Goal: Check status: Check status

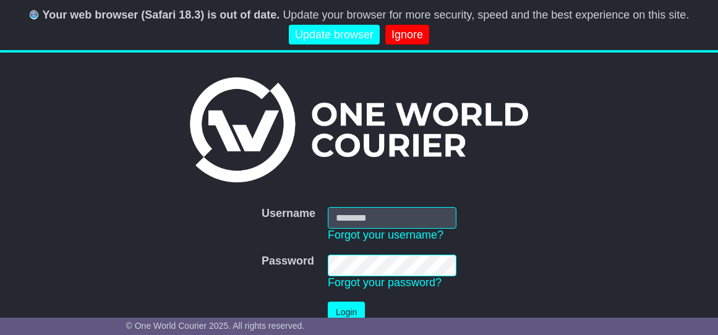
click at [412, 186] on div "Username Username Forgot your username? Password Password Forgot your password?…" at bounding box center [359, 288] width 478 height 212
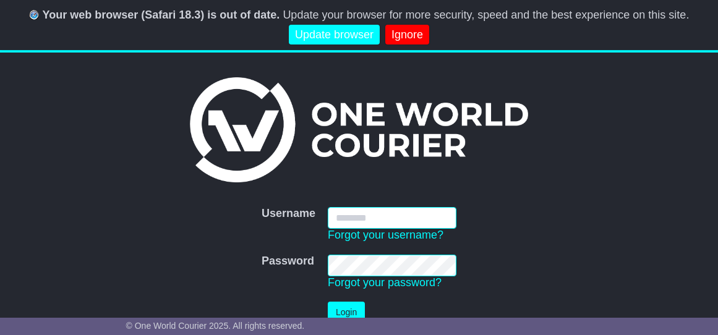
click at [383, 224] on input "Username" at bounding box center [392, 218] width 129 height 22
type input "**********"
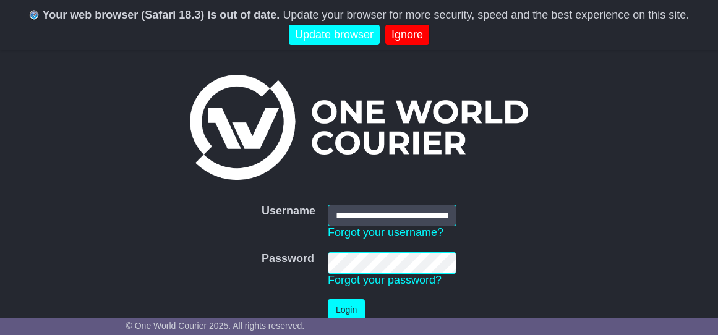
scroll to position [90, 0]
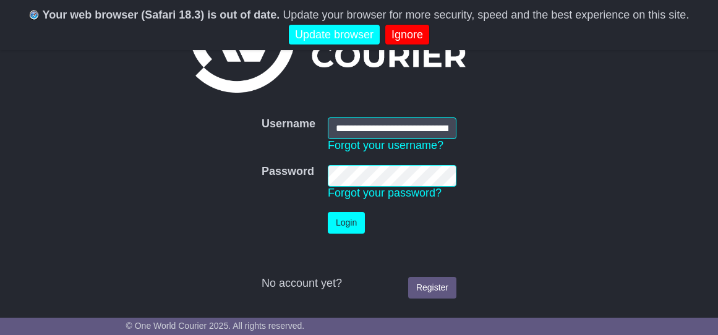
click at [361, 228] on button "Login" at bounding box center [346, 223] width 37 height 22
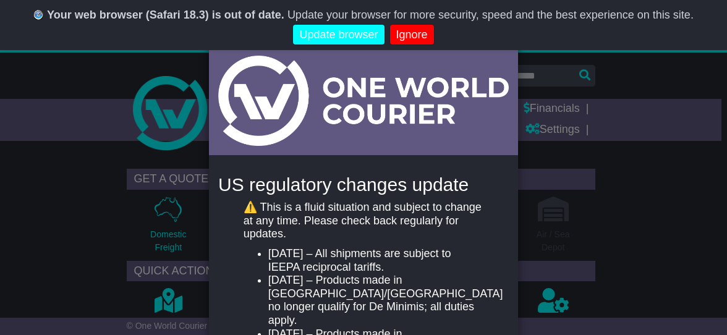
click at [47, 104] on div "New notification × US regulatory changes update ⚠️ This is a fluid situation an…" at bounding box center [363, 167] width 727 height 335
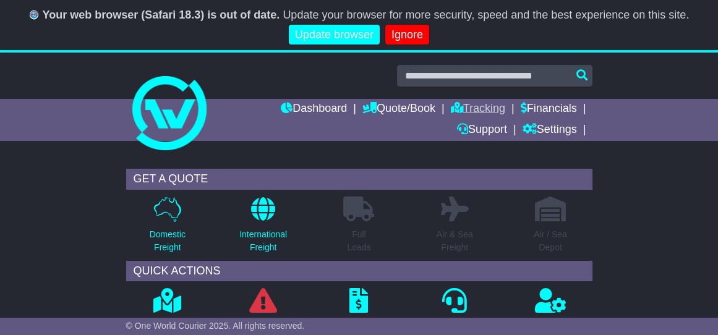
click at [473, 111] on link "Tracking" at bounding box center [478, 109] width 54 height 21
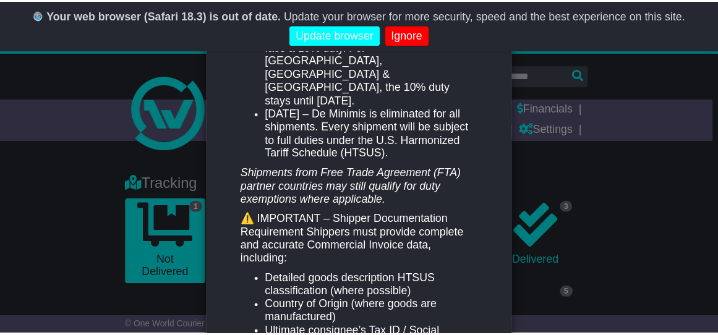
scroll to position [401, 0]
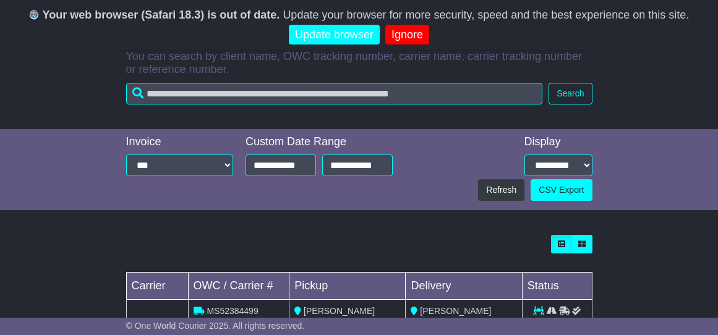
scroll to position [367, 0]
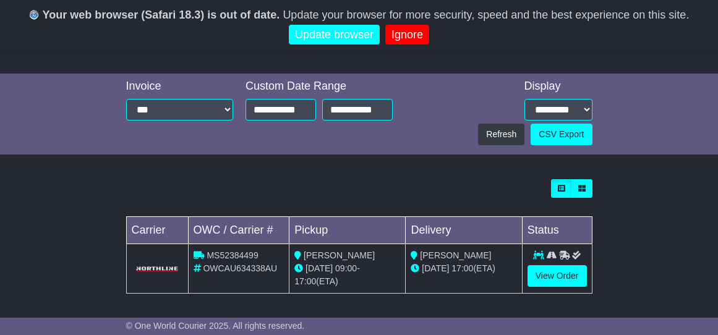
click at [374, 274] on div "29 Aug 09:00 - 17:00 (ETA)" at bounding box center [347, 275] width 106 height 26
click at [580, 278] on link "View Order" at bounding box center [556, 276] width 59 height 22
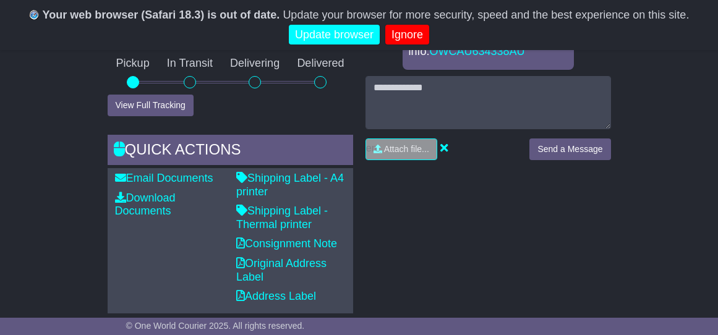
scroll to position [521, 0]
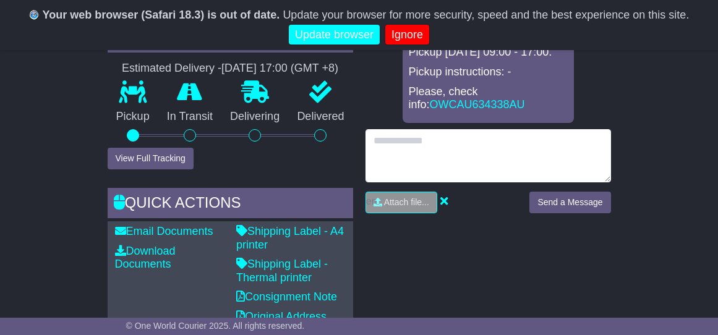
click at [493, 144] on textarea at bounding box center [487, 155] width 245 height 53
type textarea "**********"
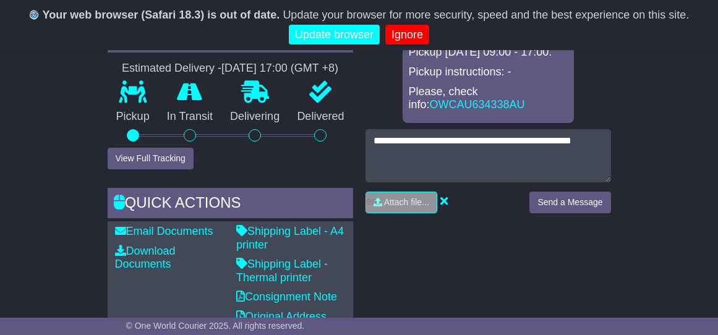
drag, startPoint x: 549, startPoint y: 33, endPoint x: 548, endPoint y: 202, distance: 168.1
click at [548, 202] on button "Send a Message" at bounding box center [569, 203] width 81 height 22
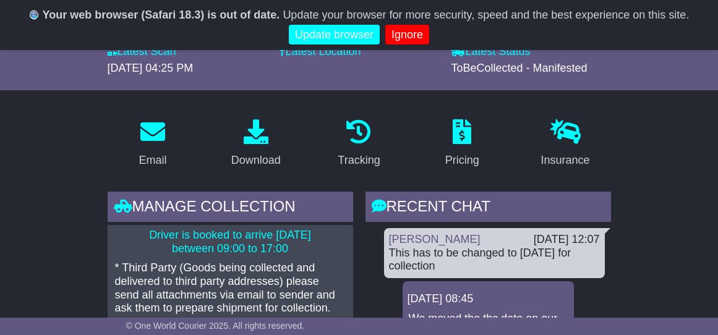
scroll to position [0, 0]
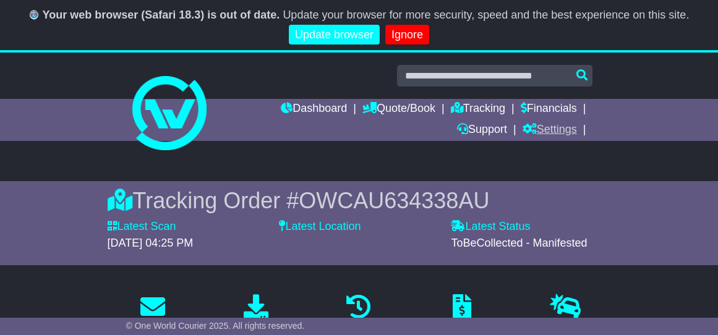
click at [563, 132] on link "Settings" at bounding box center [549, 130] width 54 height 21
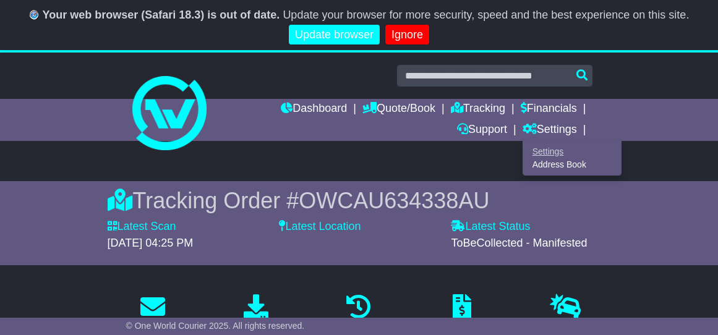
click at [558, 150] on link "Settings" at bounding box center [572, 152] width 98 height 14
